Goal: Check status: Check status

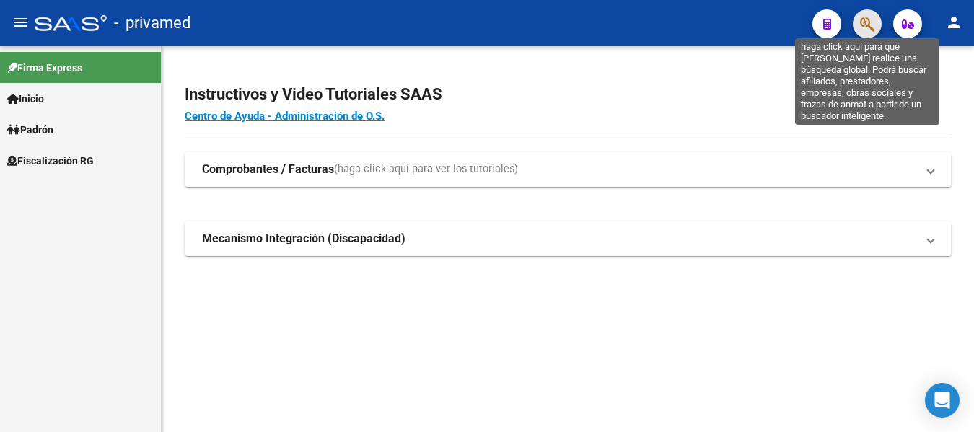
click at [874, 21] on icon "button" at bounding box center [867, 24] width 14 height 17
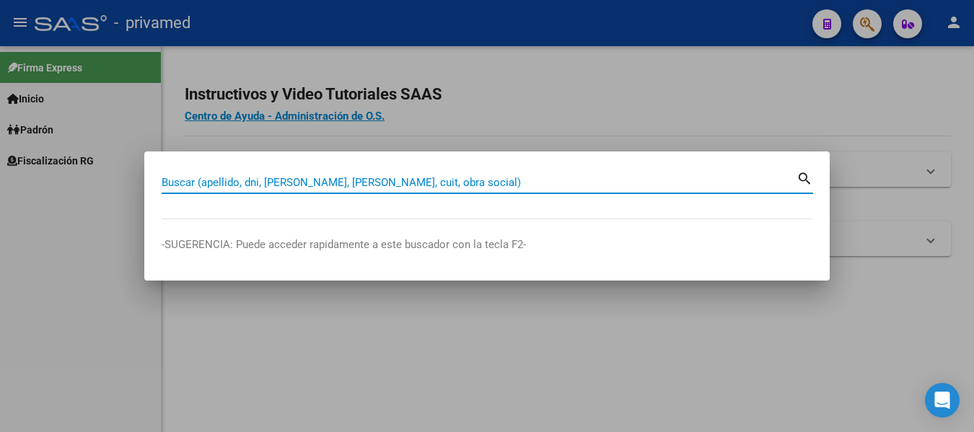
paste input "27424590547"
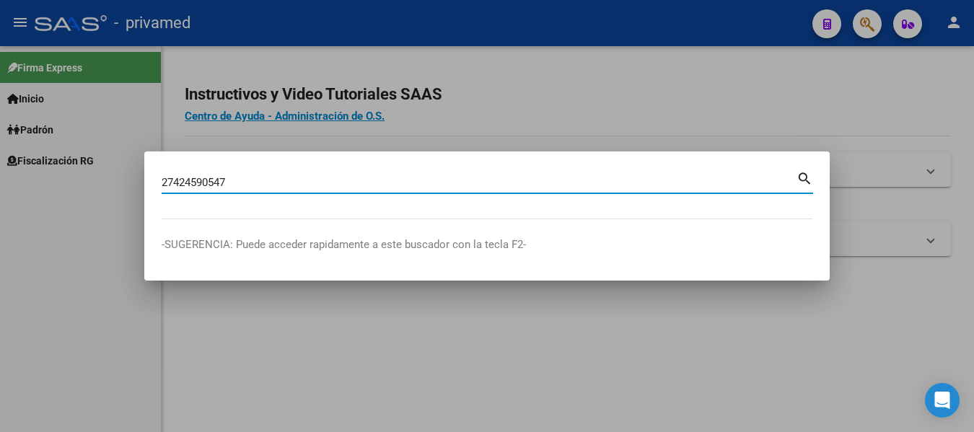
type input "27424590547"
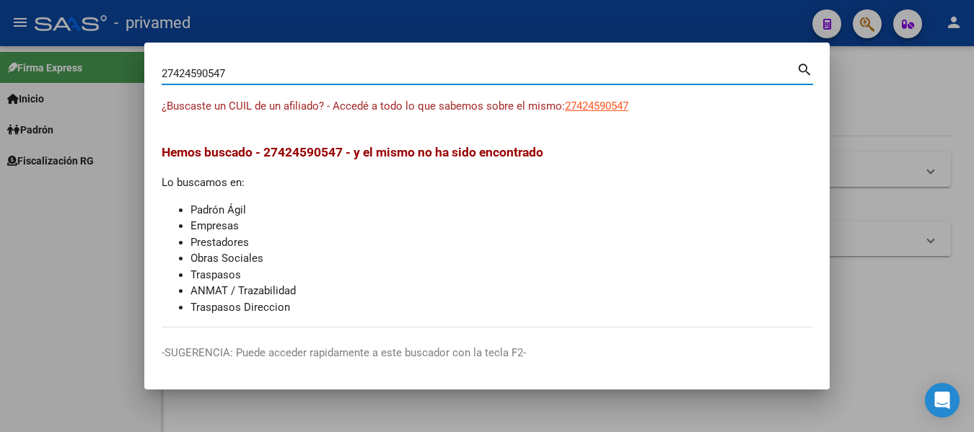
click at [882, 84] on div at bounding box center [487, 216] width 974 height 432
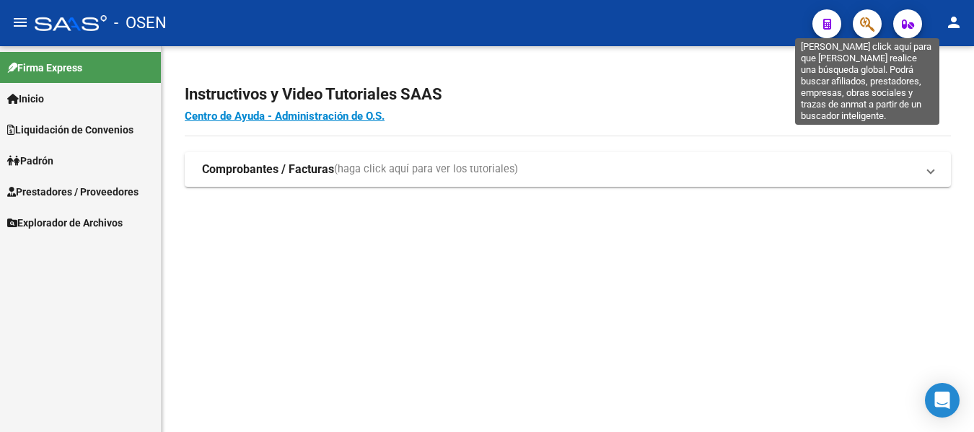
click at [867, 23] on icon "button" at bounding box center [867, 24] width 14 height 17
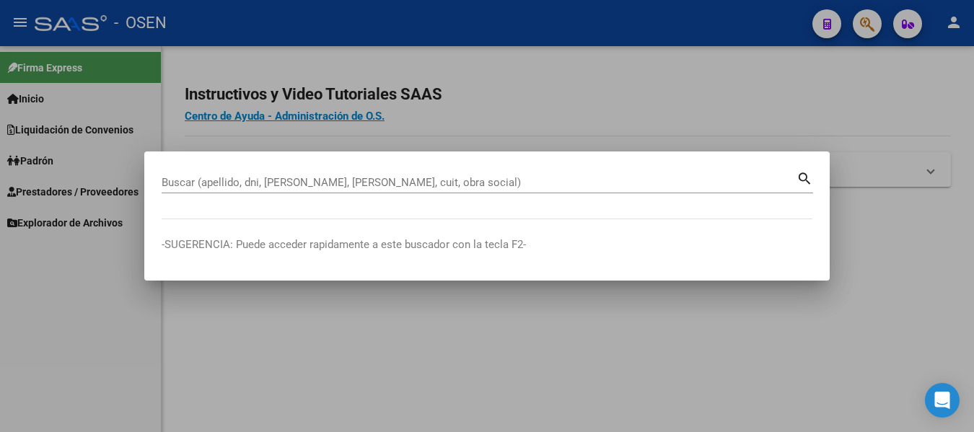
drag, startPoint x: 619, startPoint y: 174, endPoint x: 566, endPoint y: 186, distance: 54.8
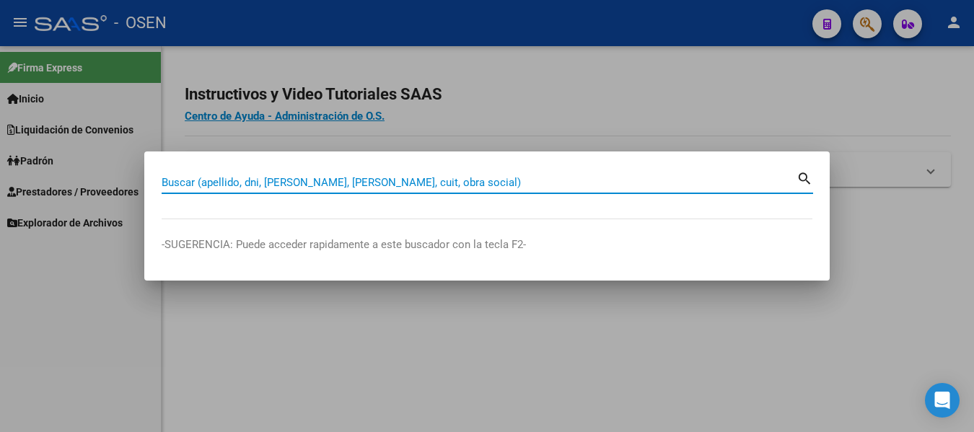
drag, startPoint x: 566, startPoint y: 186, endPoint x: 537, endPoint y: 183, distance: 29.0
click at [537, 183] on input "Buscar (apellido, dni, [PERSON_NAME], [PERSON_NAME], cuit, obra social)" at bounding box center [479, 182] width 635 height 13
paste input "27424590547"
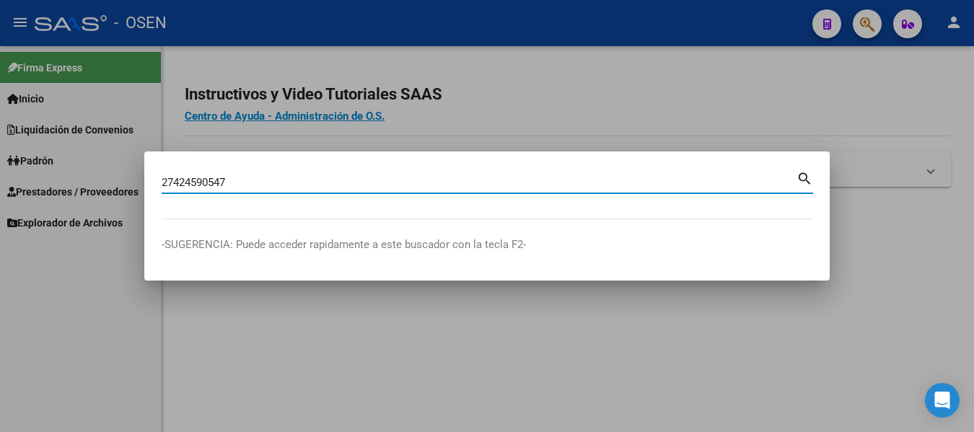
type input "27424590547"
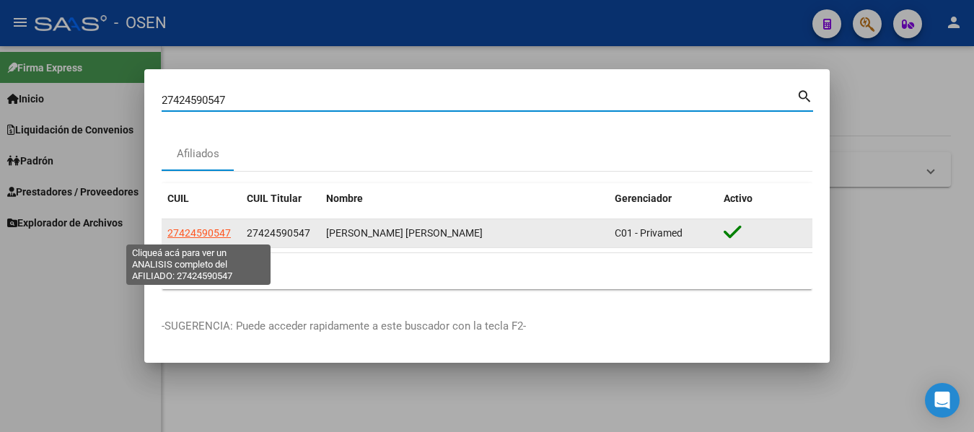
click at [205, 232] on span "27424590547" at bounding box center [198, 233] width 63 height 12
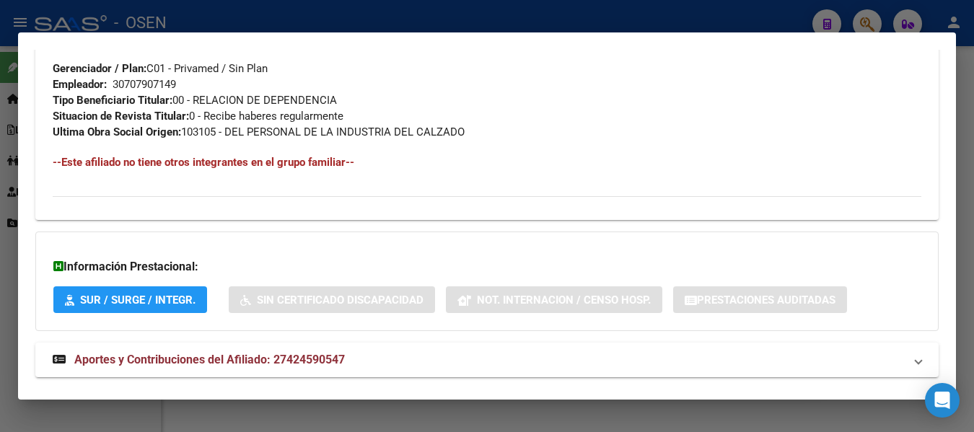
scroll to position [749, 0]
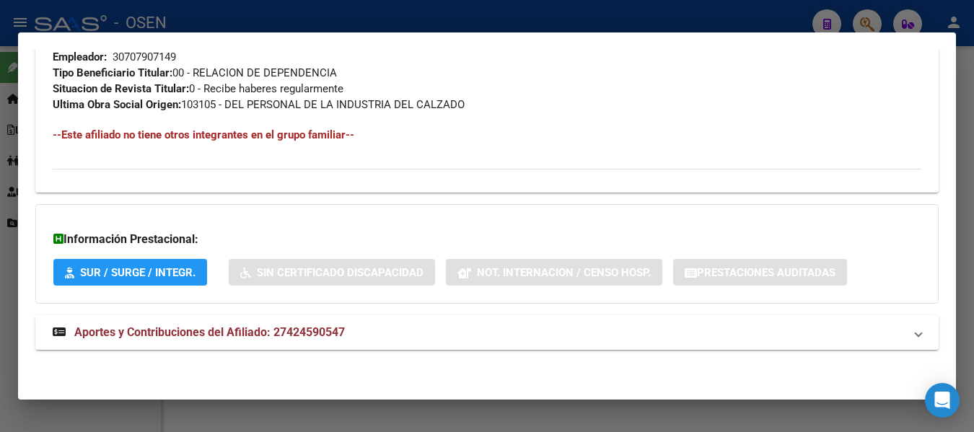
click at [214, 336] on span "Aportes y Contribuciones del Afiliado: 27424590547" at bounding box center [209, 332] width 271 height 14
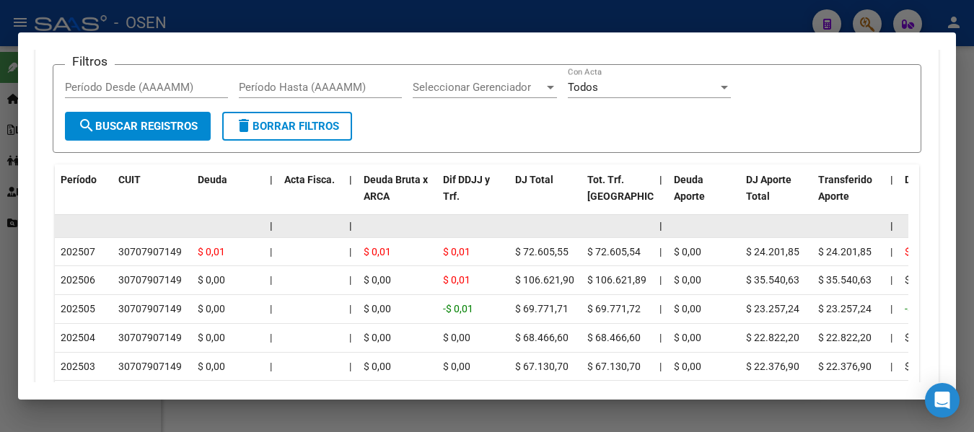
scroll to position [1266, 0]
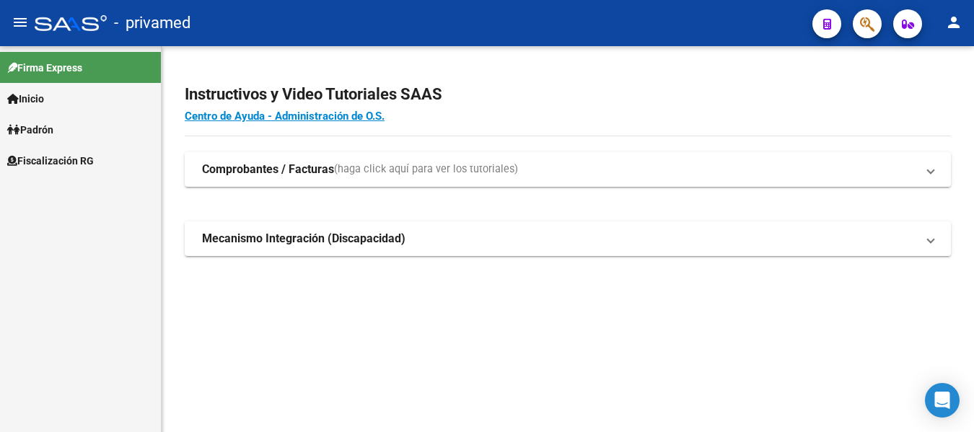
click at [875, 29] on button "button" at bounding box center [867, 23] width 29 height 29
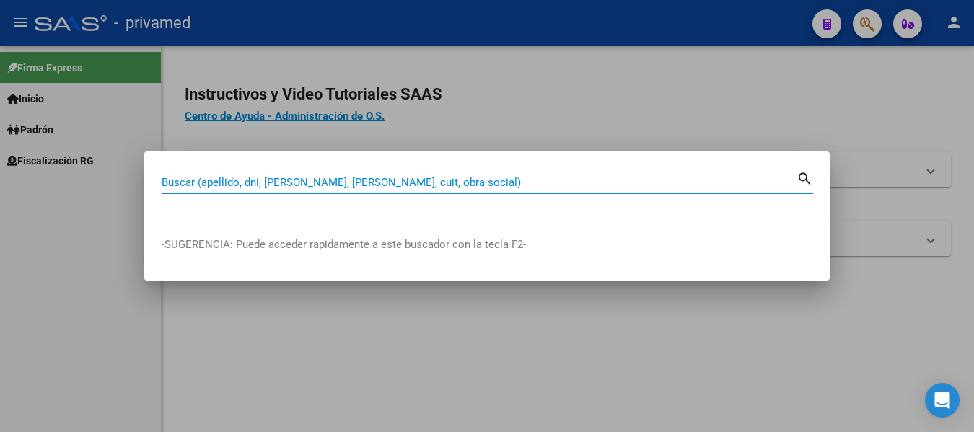
paste input "20218616446"
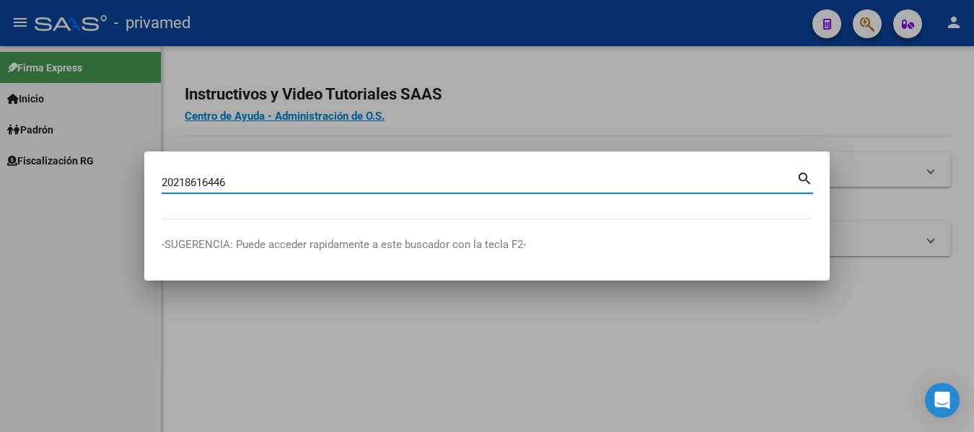
type input "20218616446"
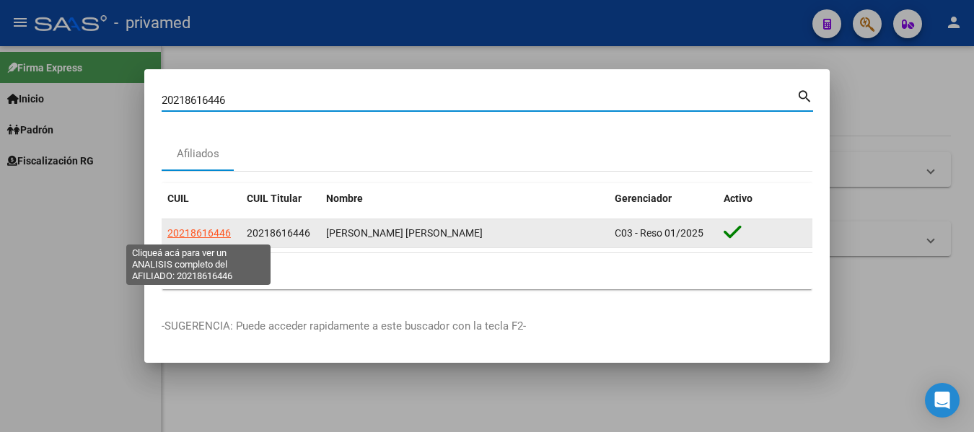
click at [203, 238] on span "20218616446" at bounding box center [198, 233] width 63 height 12
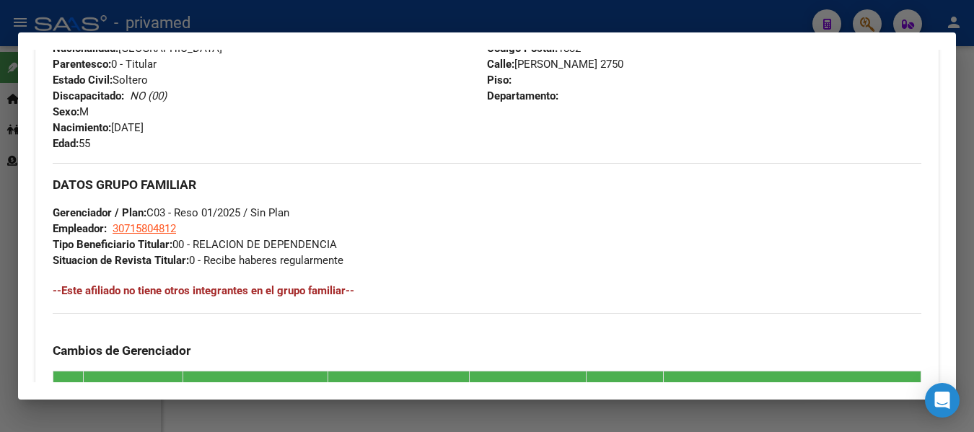
scroll to position [885, 0]
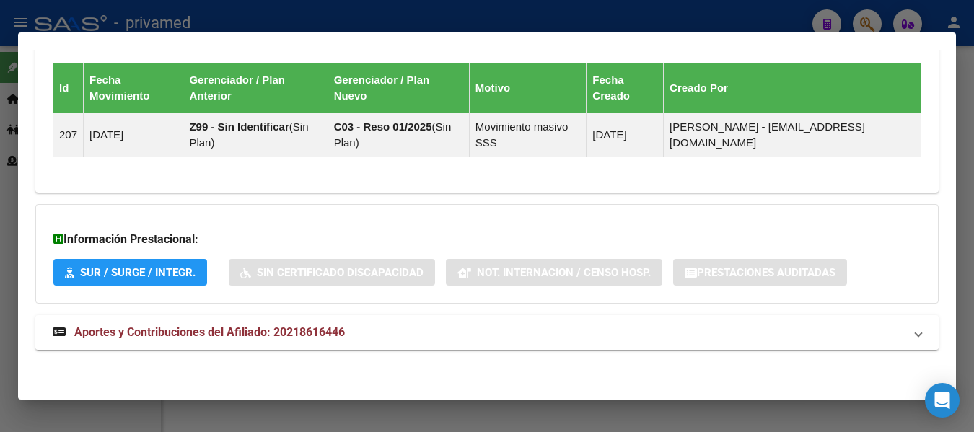
click at [273, 333] on span "Aportes y Contribuciones del Afiliado: 20218616446" at bounding box center [209, 332] width 271 height 14
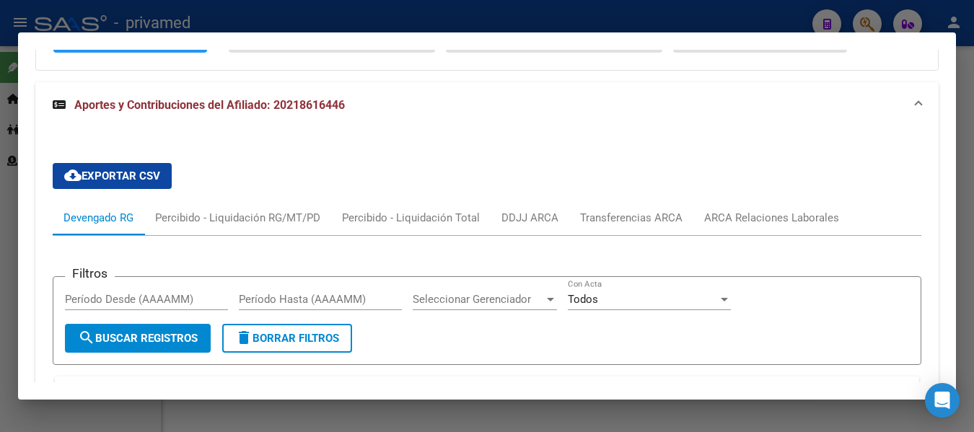
scroll to position [1046, 0]
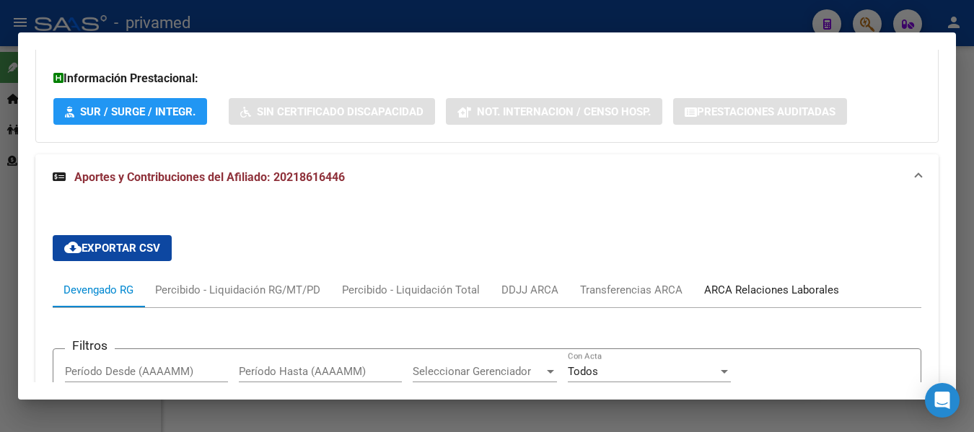
click at [769, 291] on div "ARCA Relaciones Laborales" at bounding box center [771, 290] width 135 height 16
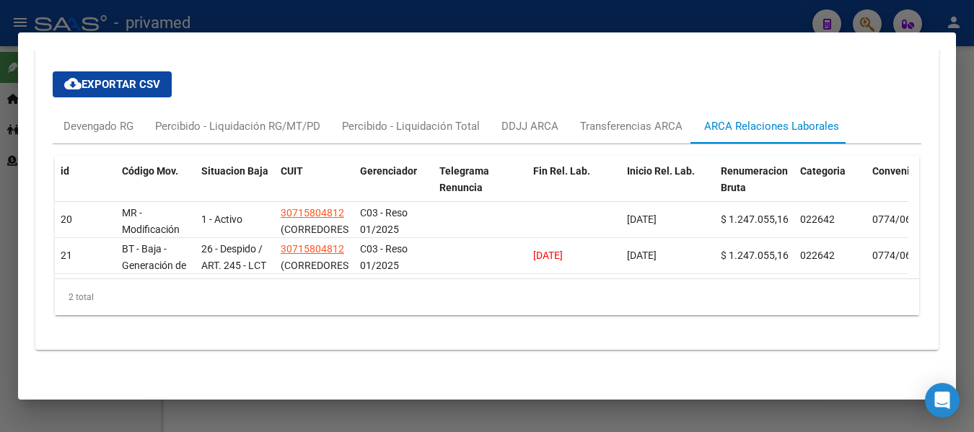
scroll to position [1149, 0]
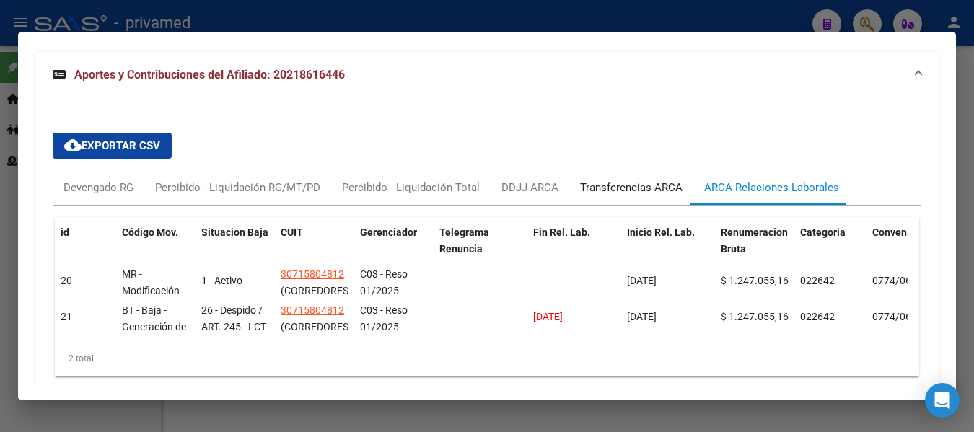
click at [637, 187] on div "Transferencias ARCA" at bounding box center [631, 188] width 102 height 16
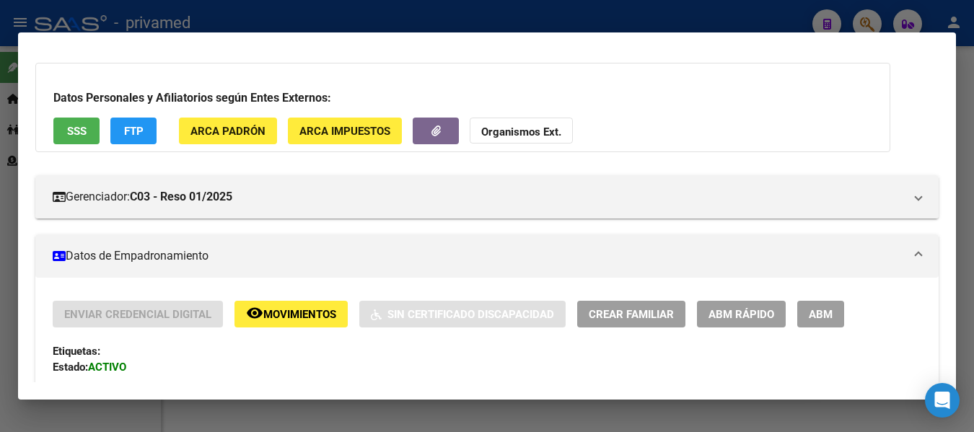
scroll to position [0, 0]
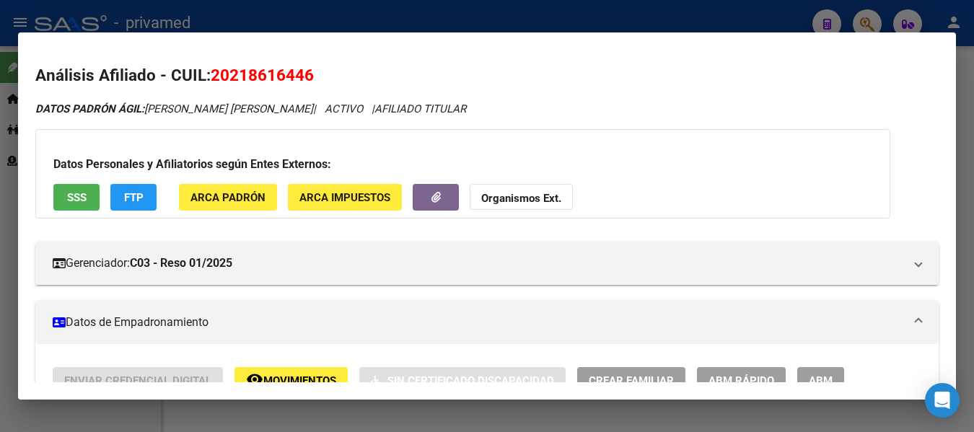
click at [960, 201] on div at bounding box center [487, 216] width 974 height 432
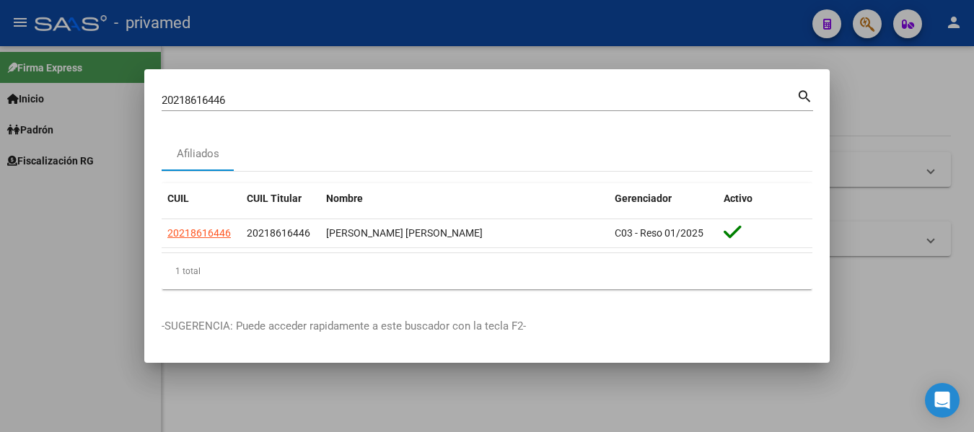
click at [932, 289] on div at bounding box center [487, 216] width 974 height 432
